Goal: Task Accomplishment & Management: Manage account settings

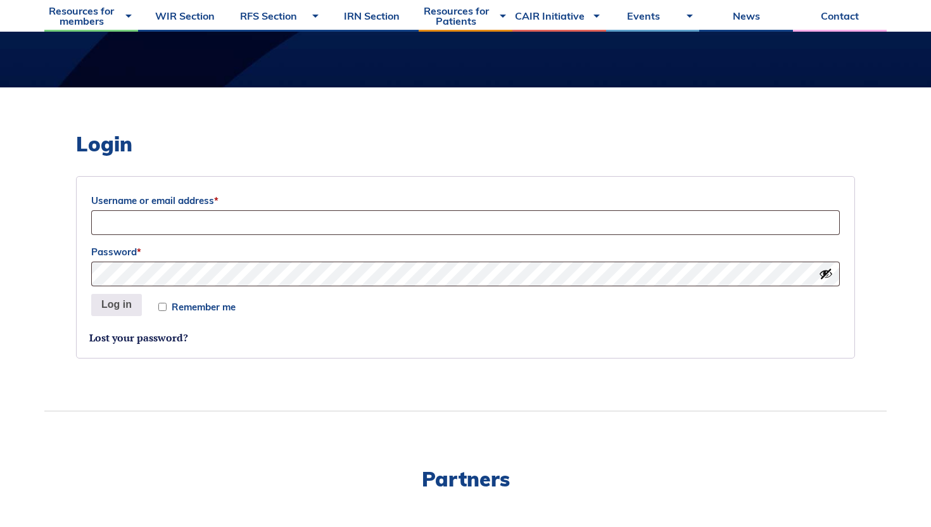
scroll to position [180, 0]
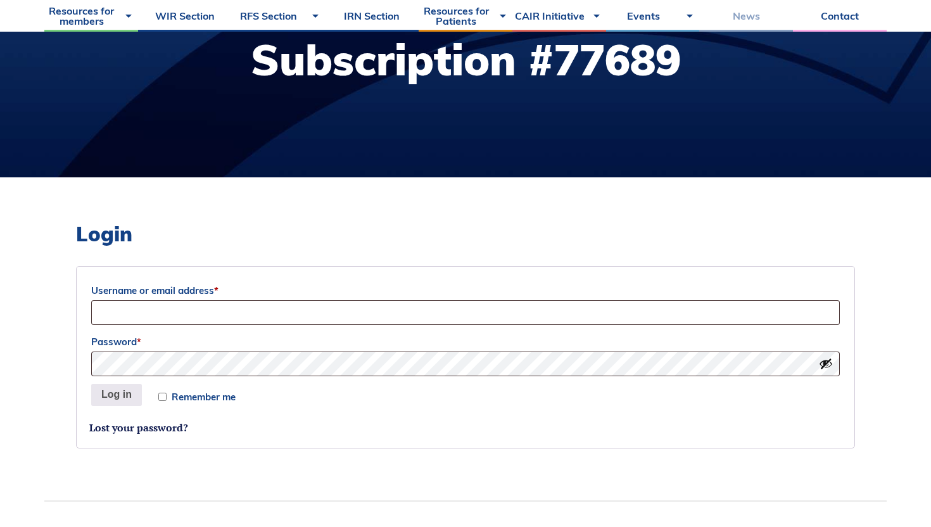
type input "jkachura@bu.edu"
click at [108, 401] on button "Log in" at bounding box center [116, 395] width 51 height 23
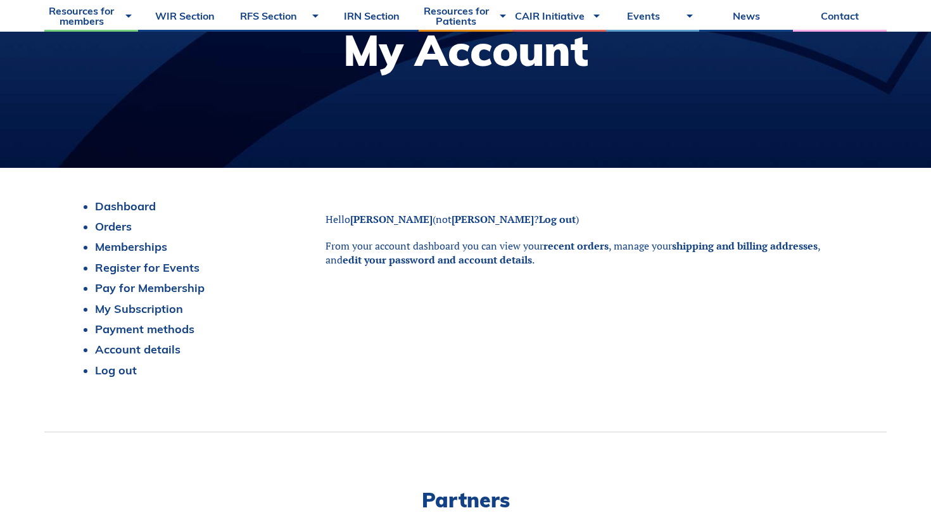
scroll to position [198, 0]
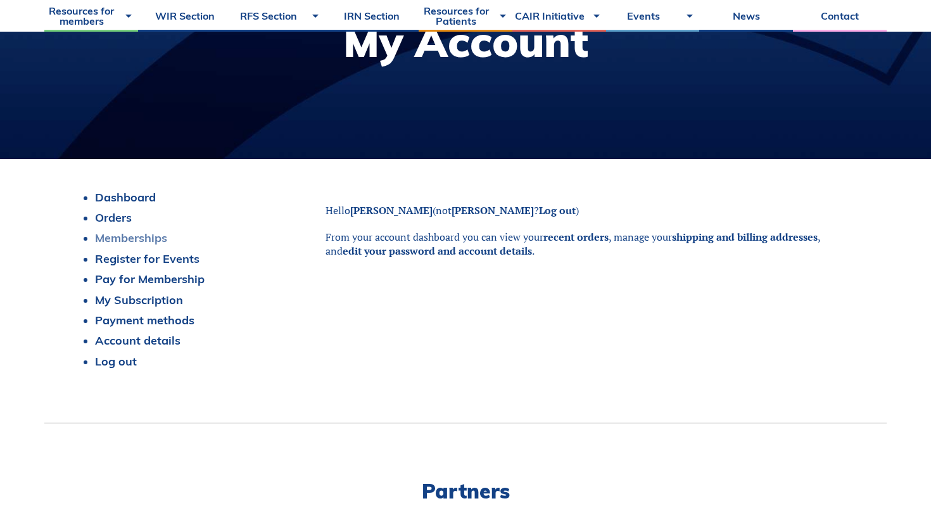
click at [148, 235] on link "Memberships" at bounding box center [131, 238] width 72 height 15
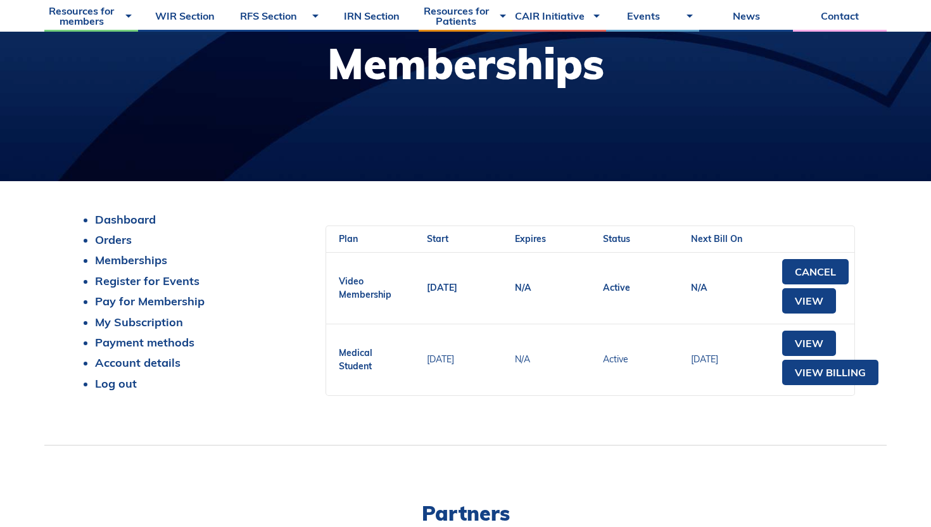
scroll to position [195, 0]
